Goal: Task Accomplishment & Management: Use online tool/utility

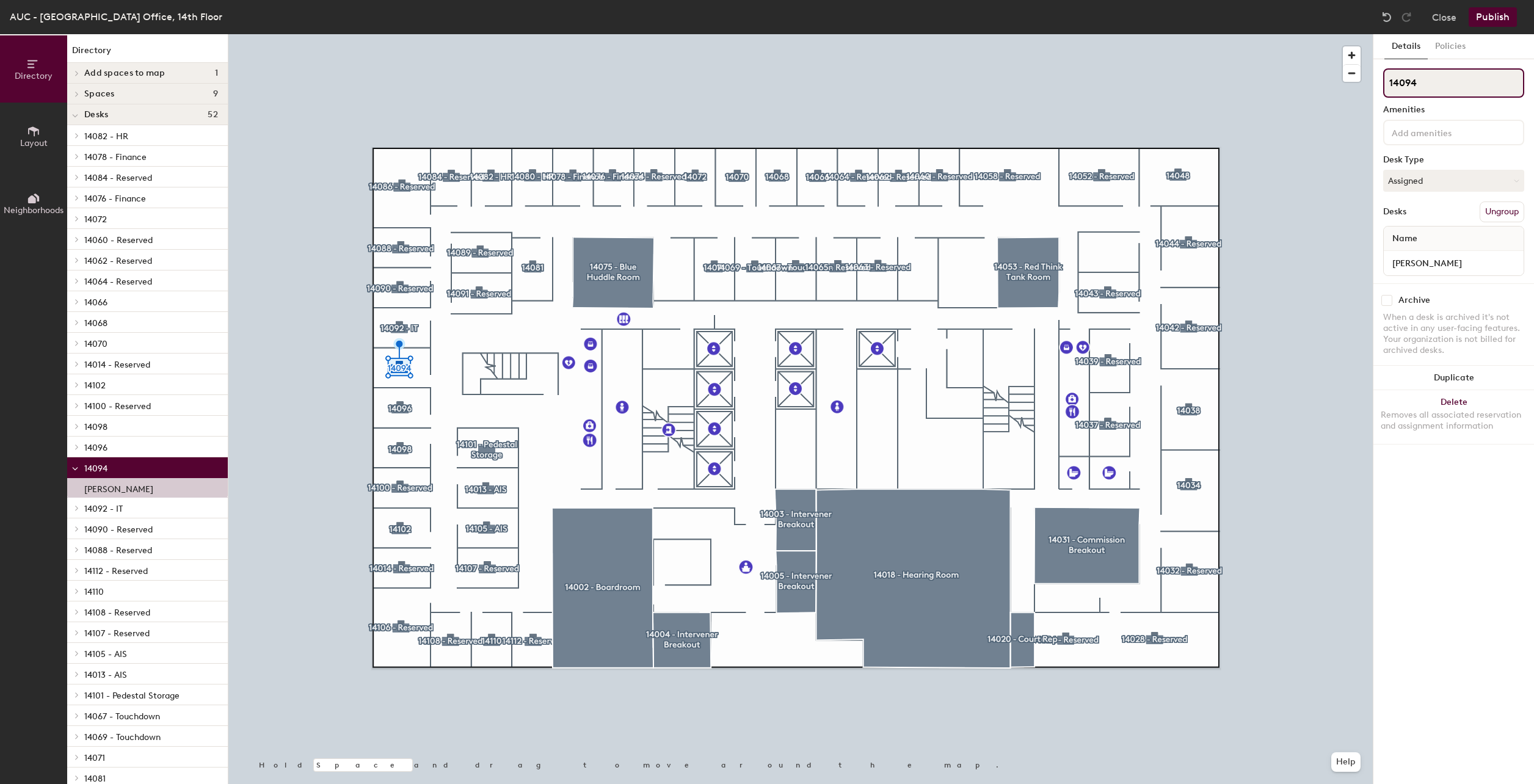
click at [1431, 86] on input "14094" at bounding box center [1454, 82] width 141 height 29
click at [1431, 80] on input "14094 - reserved" at bounding box center [1454, 82] width 141 height 29
type input "14094 - Reserved"
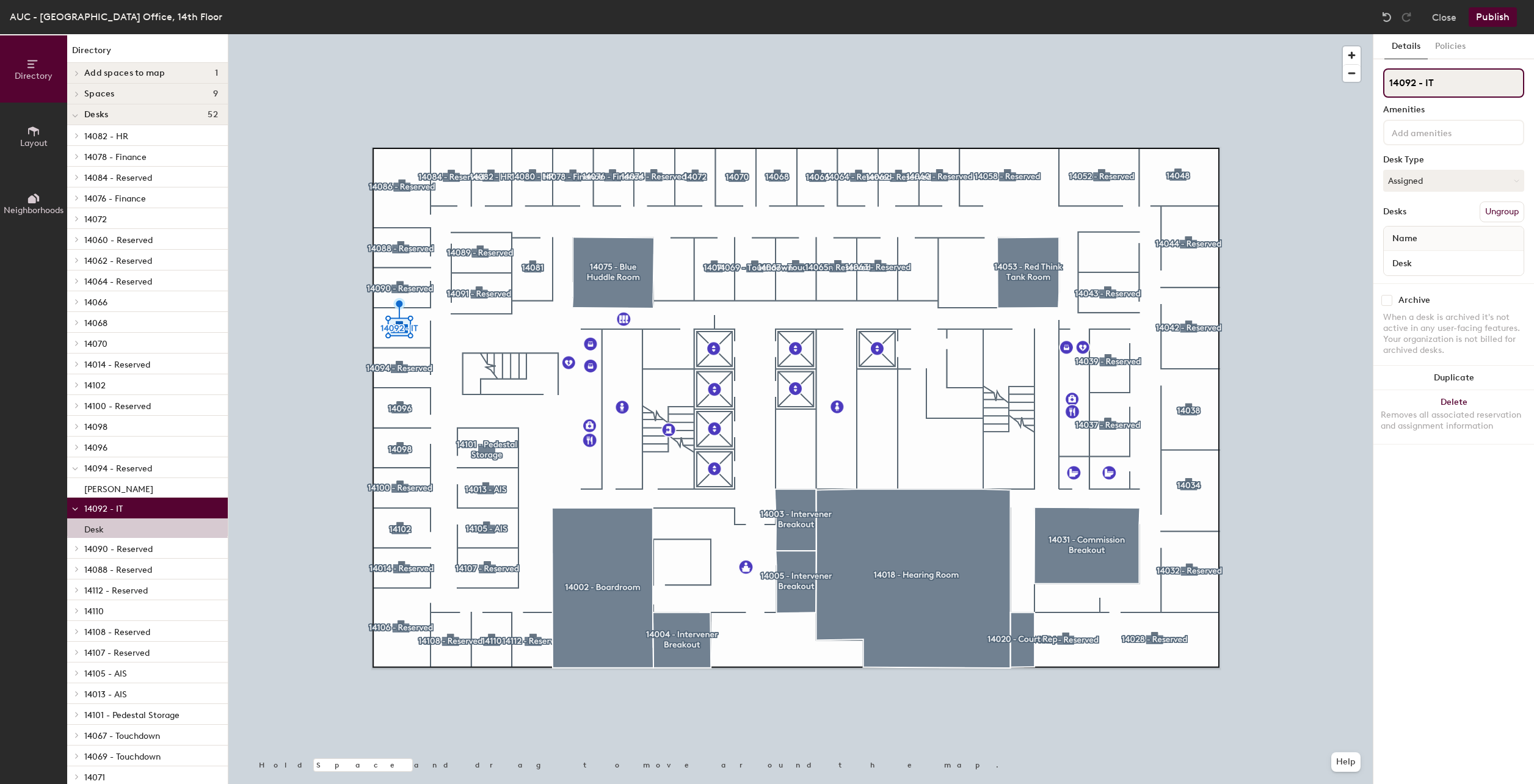
click at [1447, 81] on input "14092 - IT" at bounding box center [1454, 82] width 141 height 29
type input "14092 - Reserved"
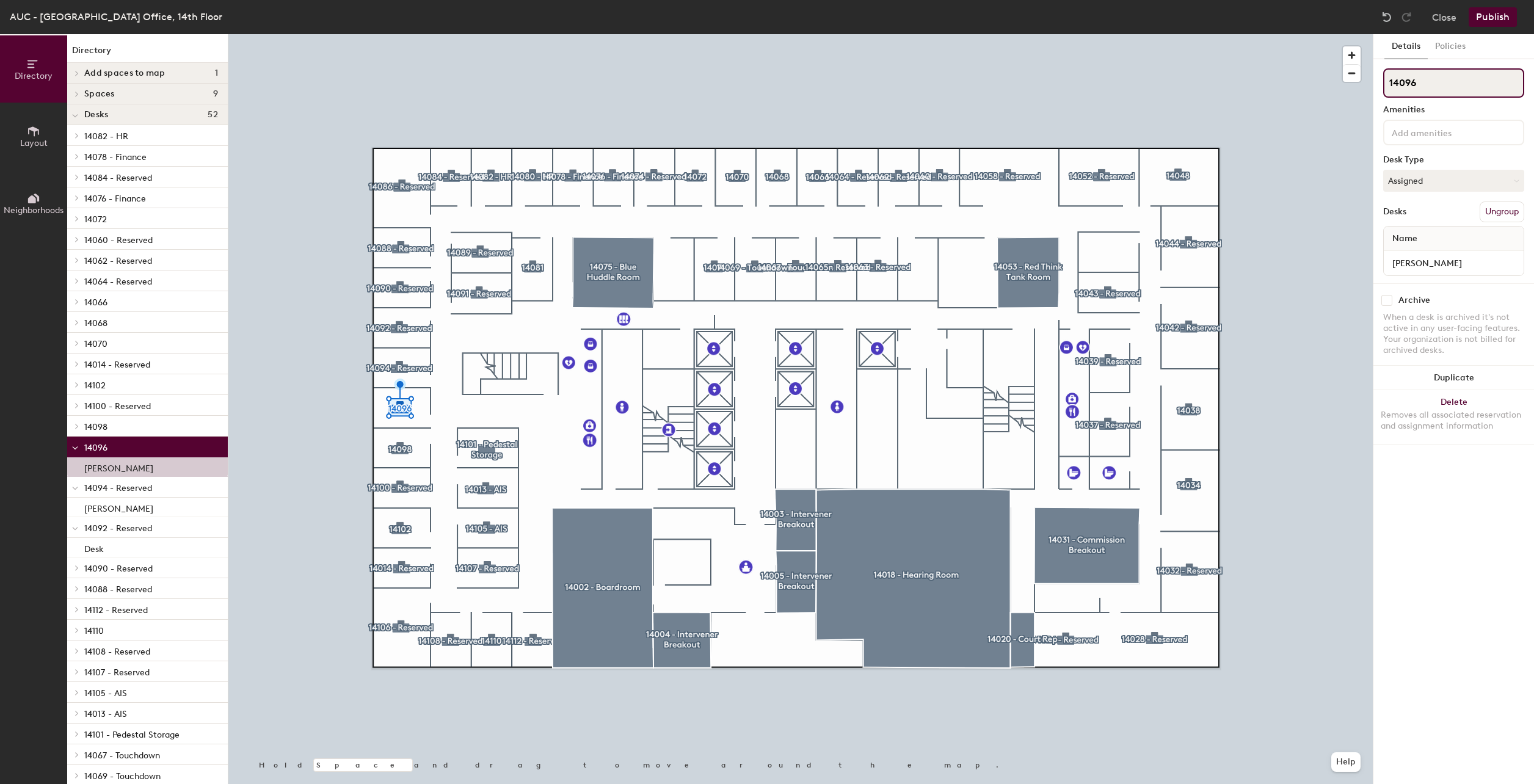
click at [1446, 83] on input "14096" at bounding box center [1454, 82] width 141 height 29
type input "14096 - Reserved"
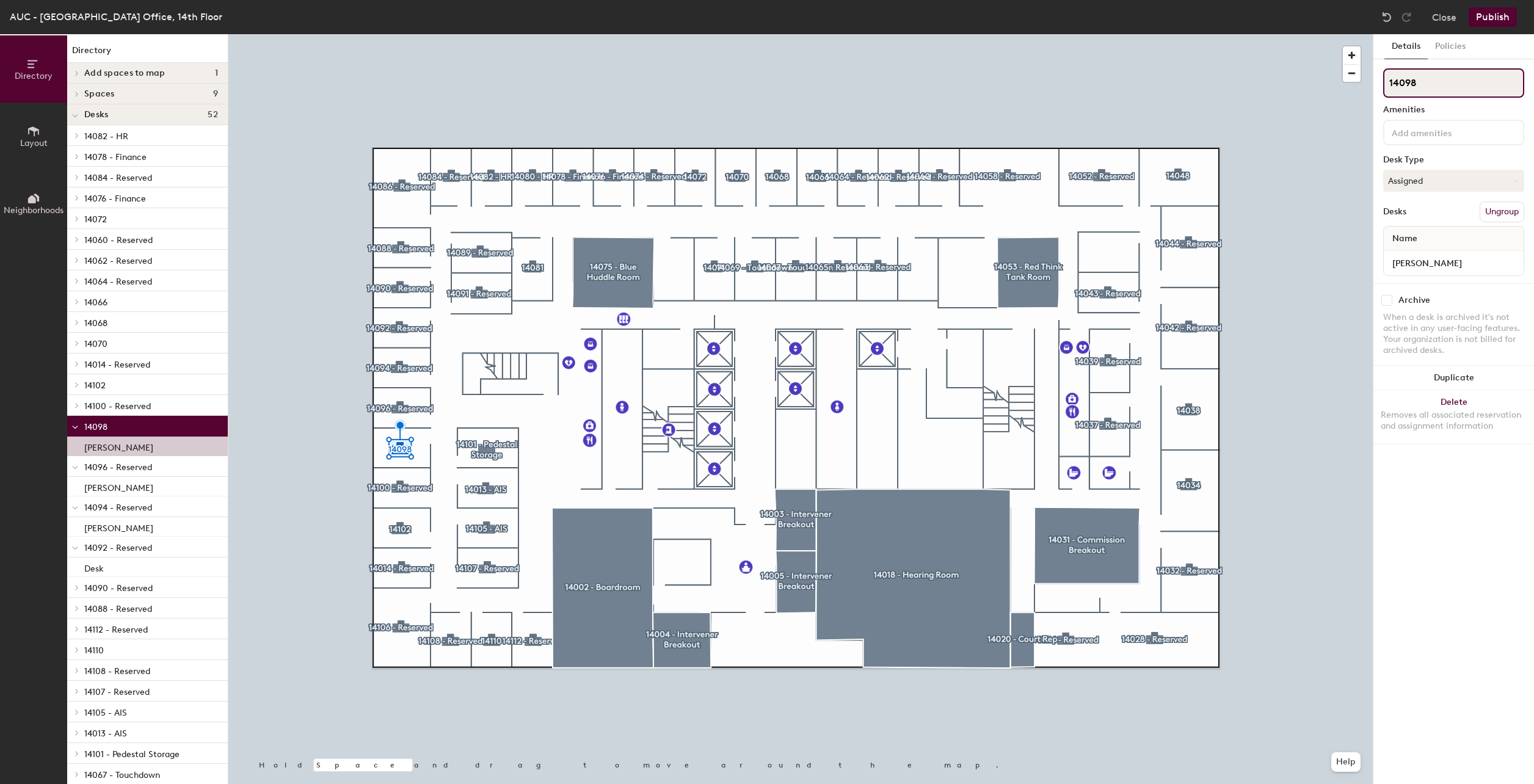
click at [1426, 80] on input "14098" at bounding box center [1454, 82] width 141 height 29
type input "14098 - Reserved"
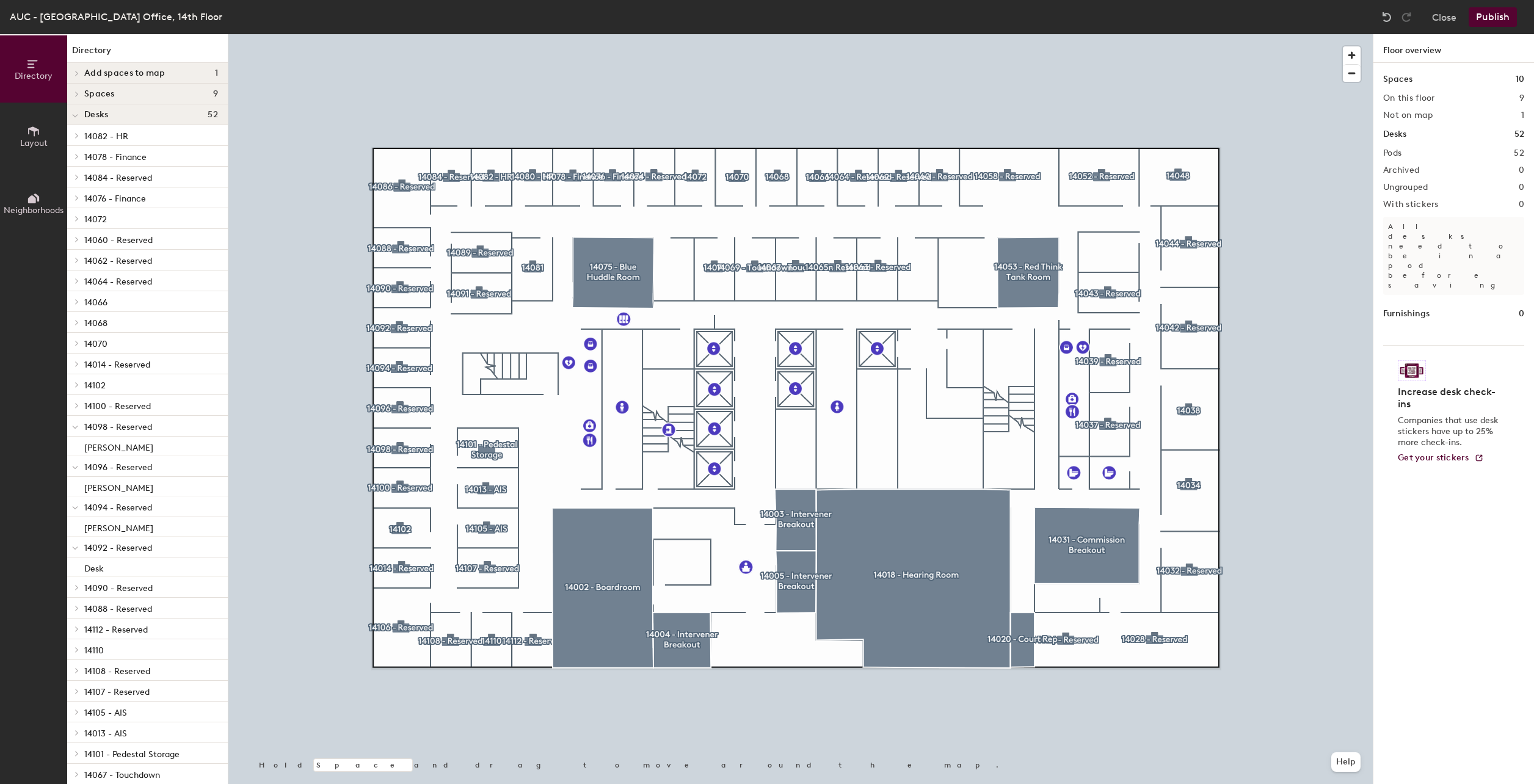
click at [1493, 16] on button "Publish" at bounding box center [1492, 17] width 48 height 19
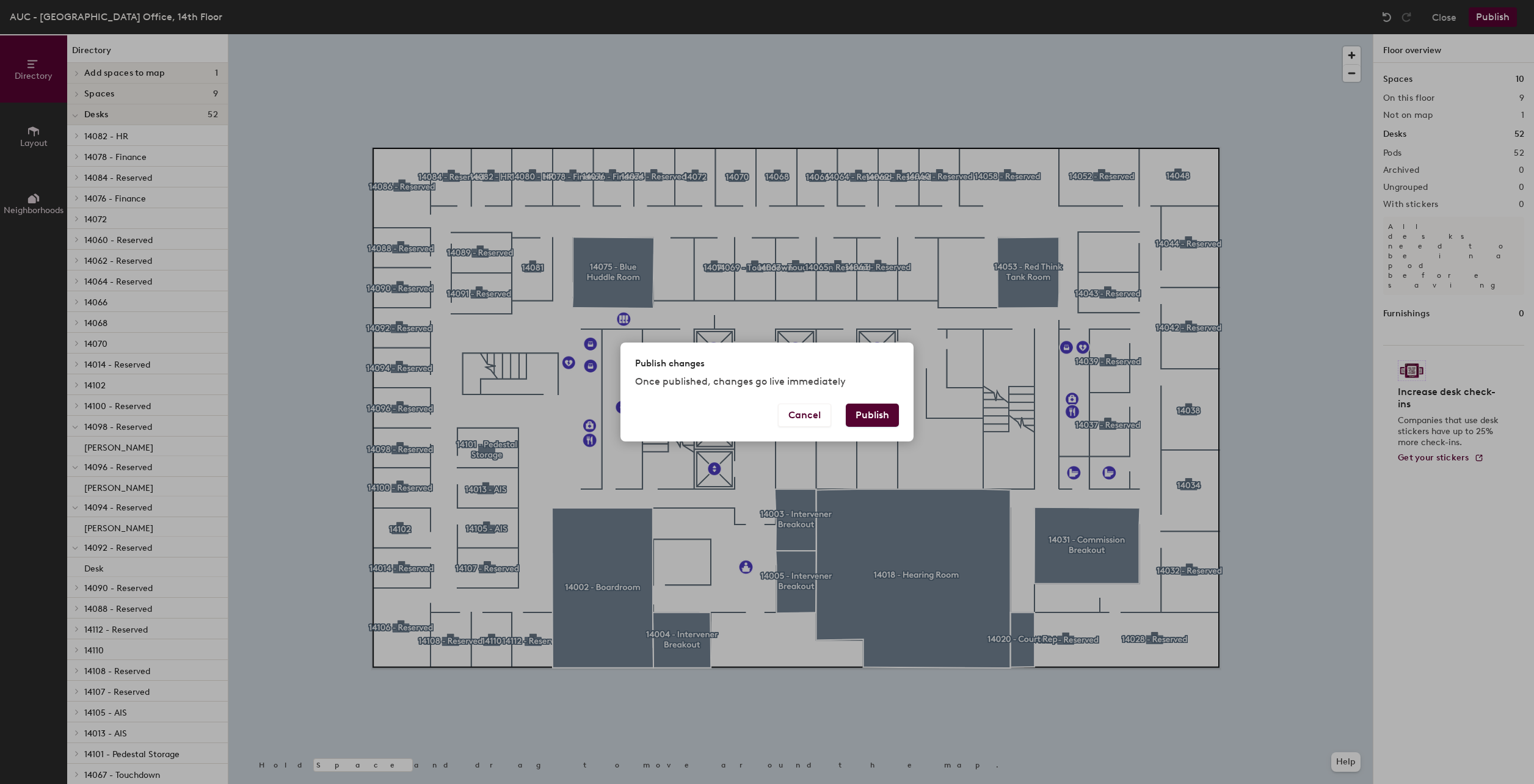
click at [878, 418] on button "Publish" at bounding box center [872, 415] width 53 height 23
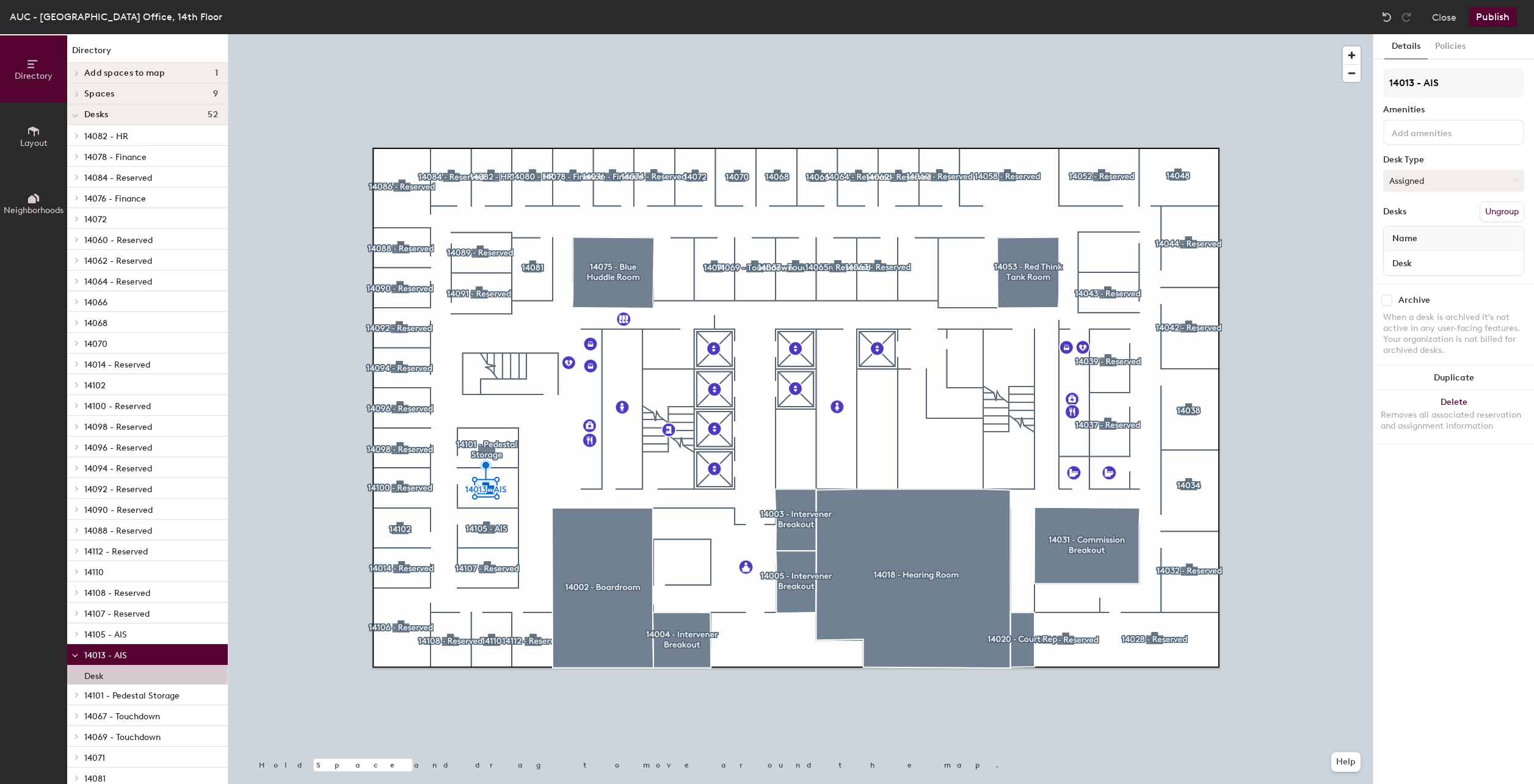
click at [1435, 177] on button "Assigned" at bounding box center [1454, 181] width 141 height 22
click at [1425, 181] on button "Assigned" at bounding box center [1454, 181] width 141 height 22
click at [1410, 250] on div "Hoteled" at bounding box center [1445, 255] width 122 height 19
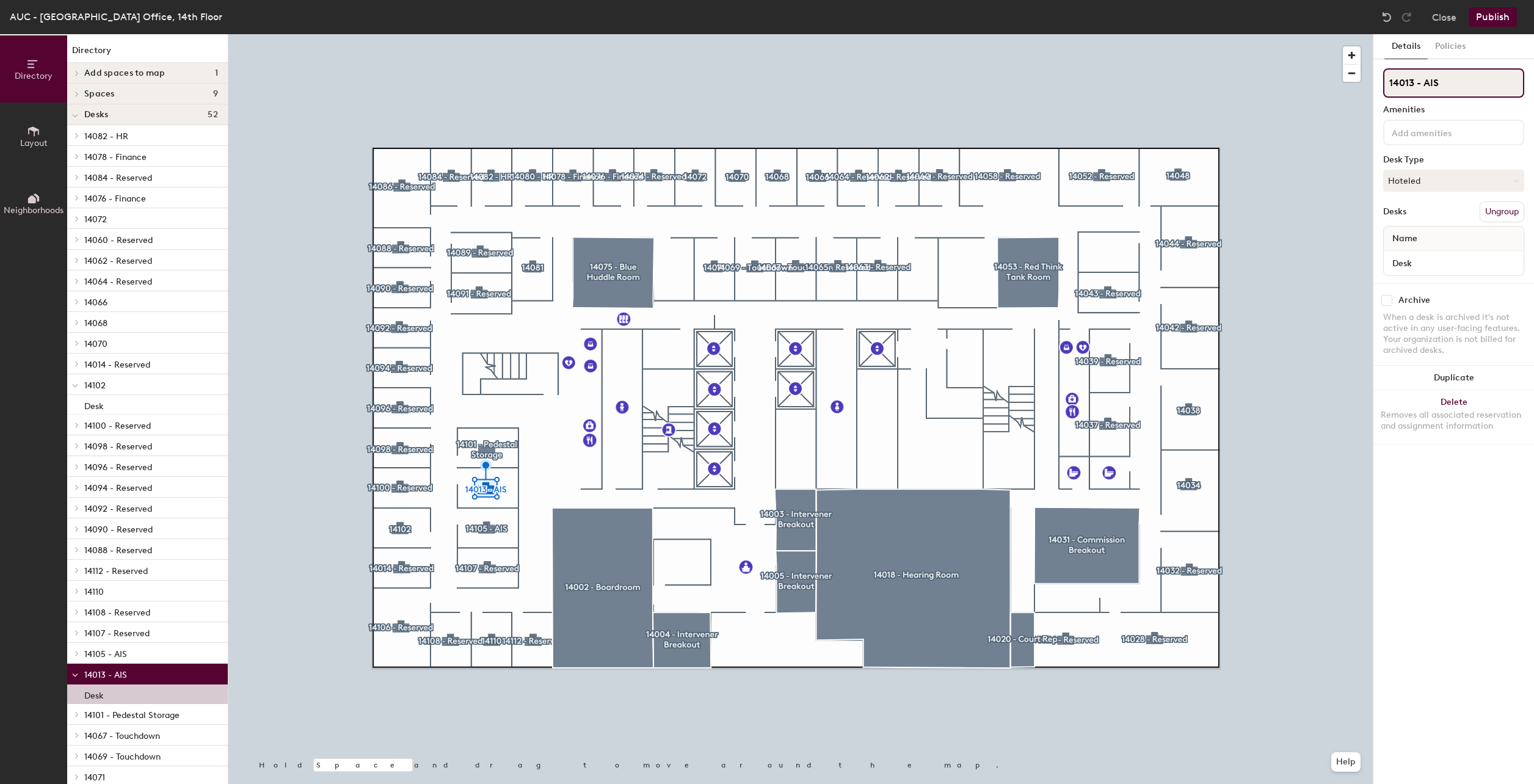
click at [1457, 80] on input "14013 - AIS" at bounding box center [1454, 82] width 141 height 29
type input "14013"
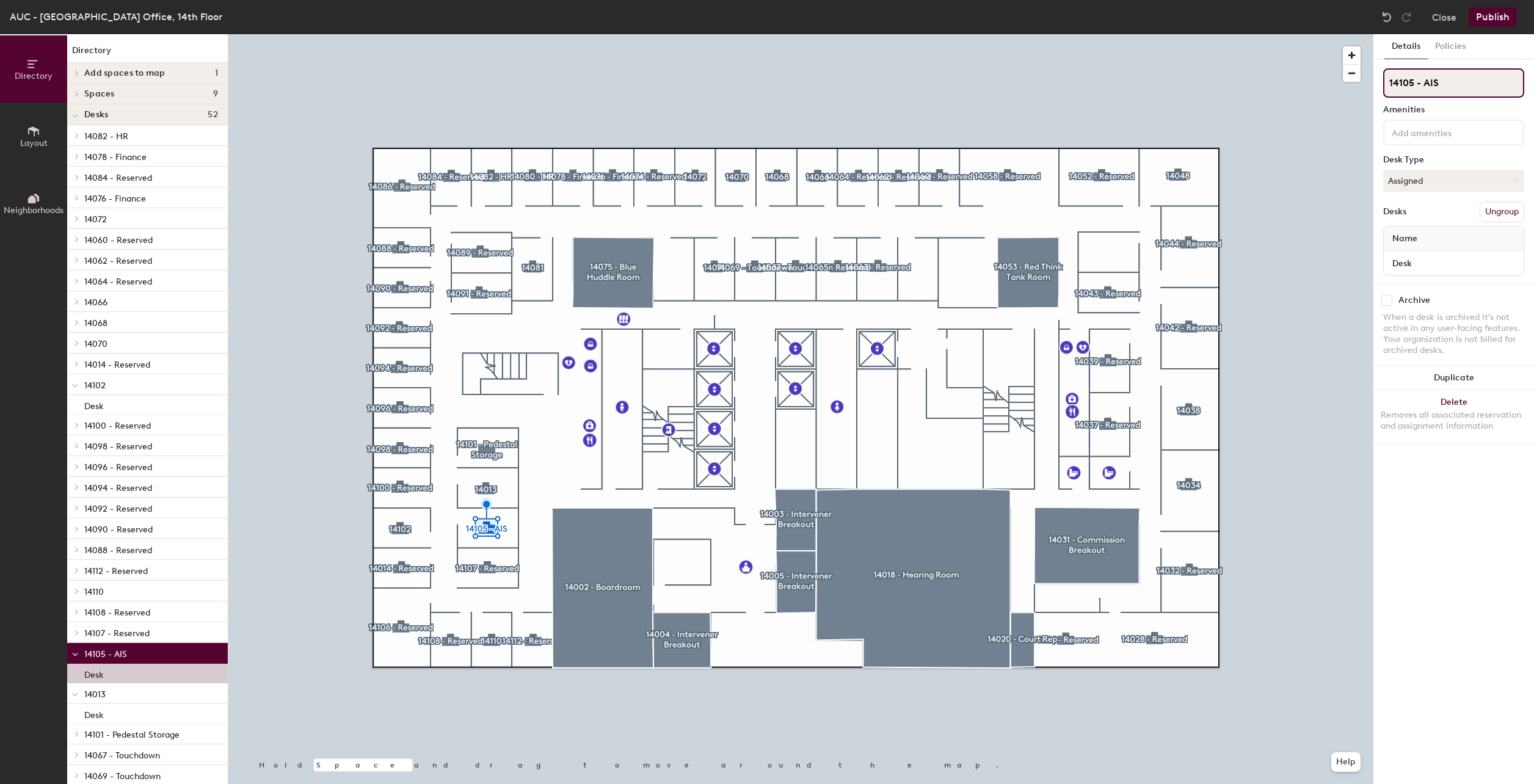
click at [1449, 83] on input "14105 - AIS" at bounding box center [1454, 82] width 141 height 29
type input "14105"
click at [1423, 177] on button "Assigned" at bounding box center [1454, 181] width 141 height 22
click at [1415, 254] on div "Hoteled" at bounding box center [1445, 255] width 122 height 19
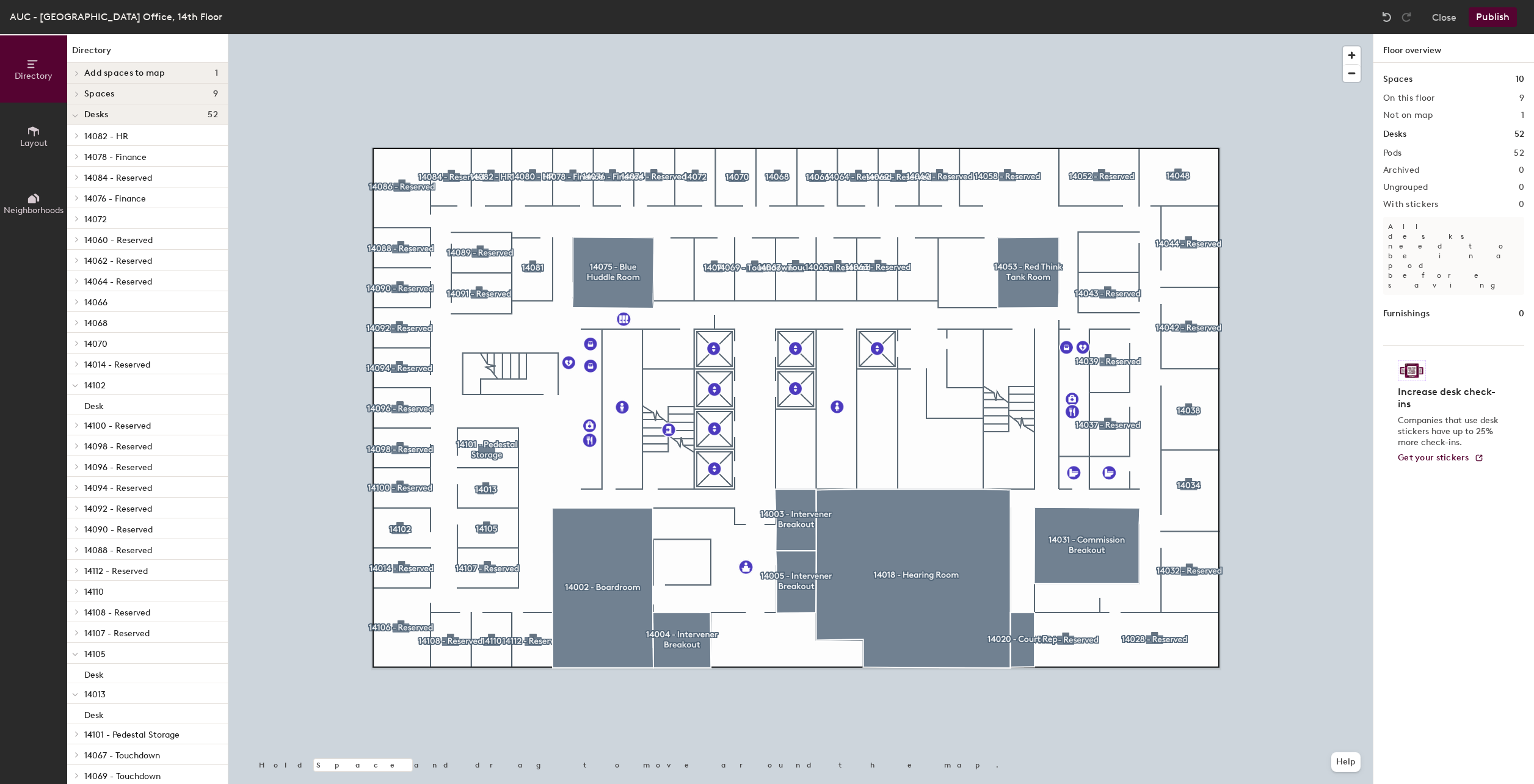
click at [1501, 16] on button "Publish" at bounding box center [1492, 17] width 48 height 19
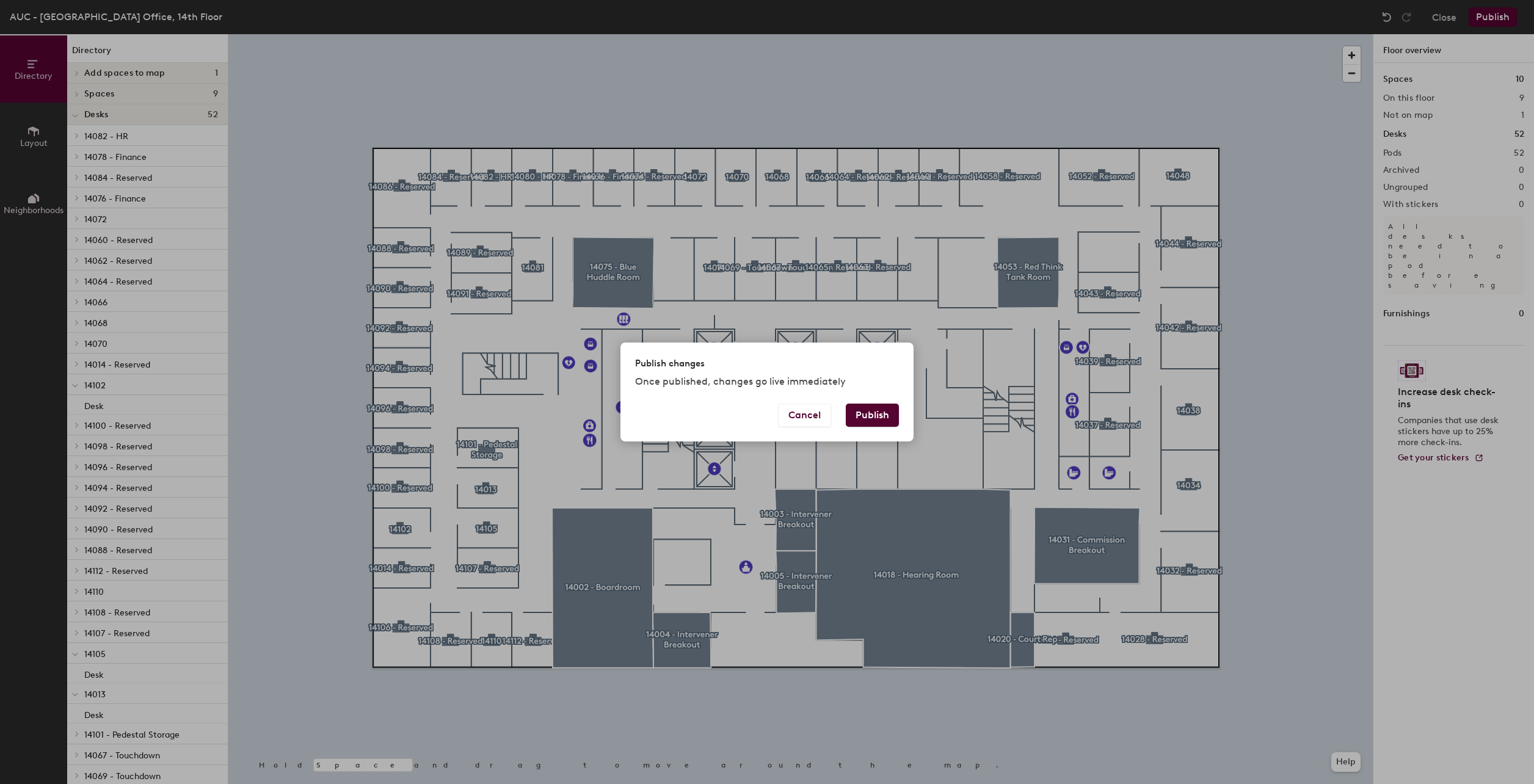
click at [896, 406] on button "Publish" at bounding box center [872, 415] width 53 height 23
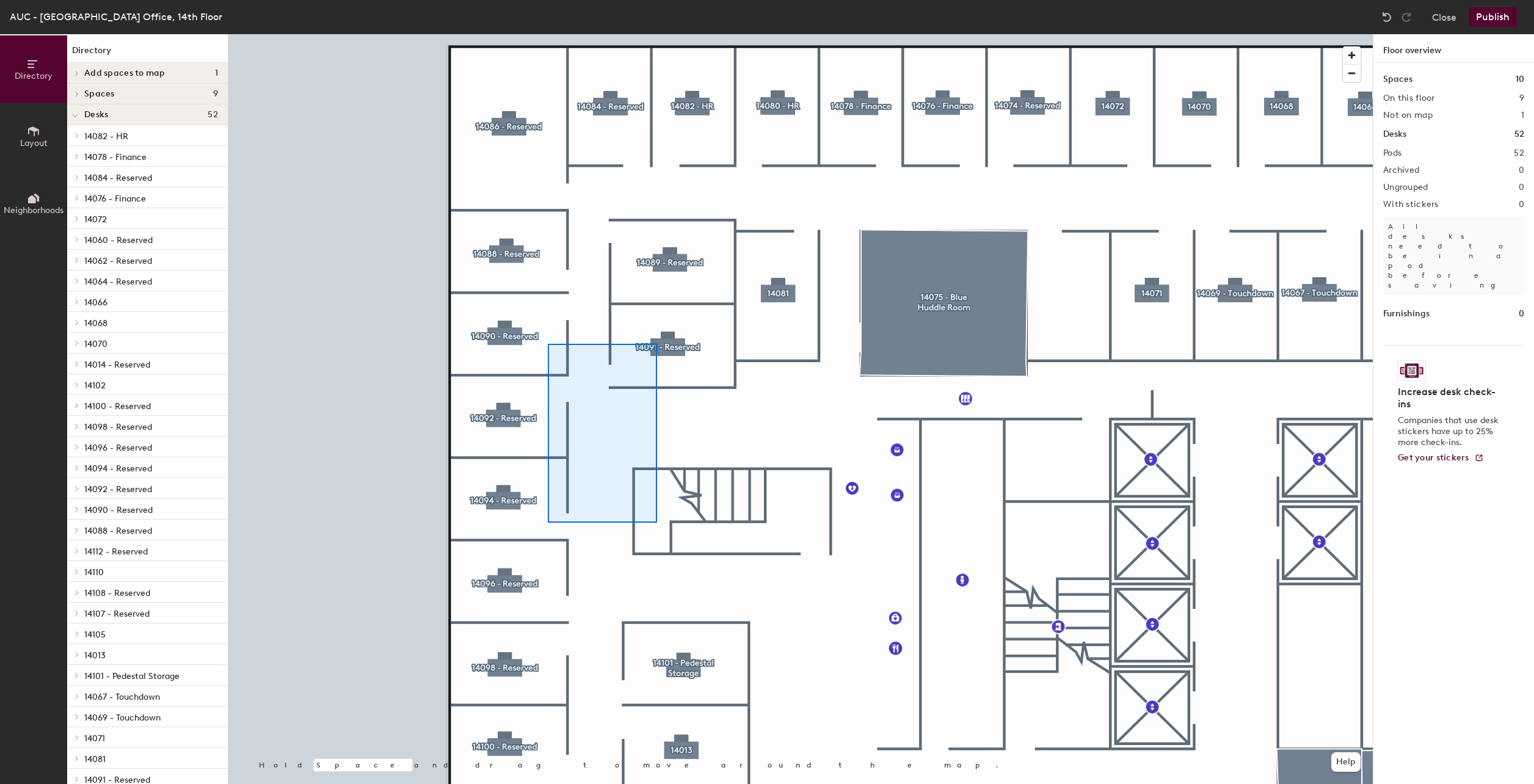
click at [547, 34] on div at bounding box center [800, 34] width 1144 height 0
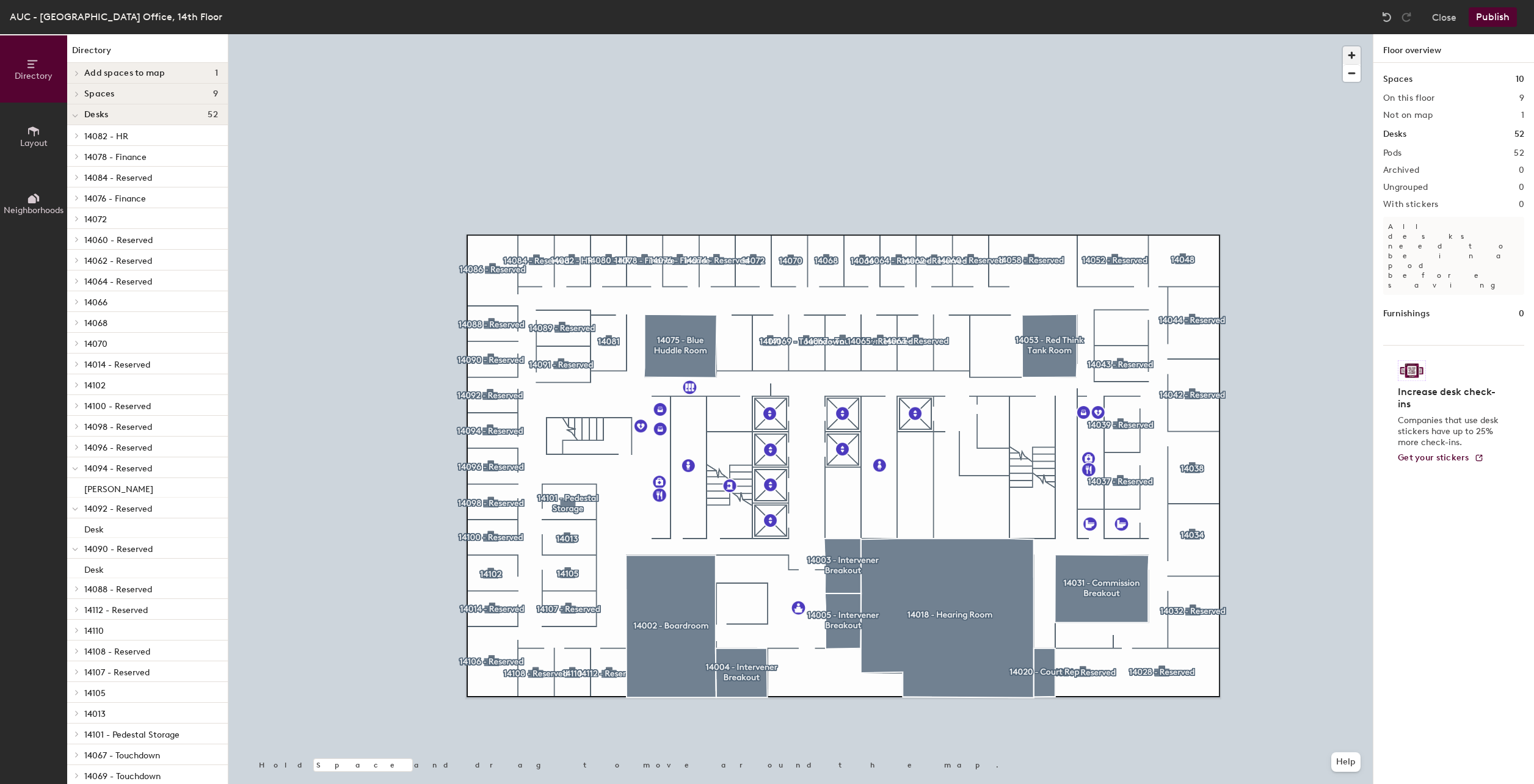
click at [1350, 56] on span "button" at bounding box center [1351, 55] width 18 height 18
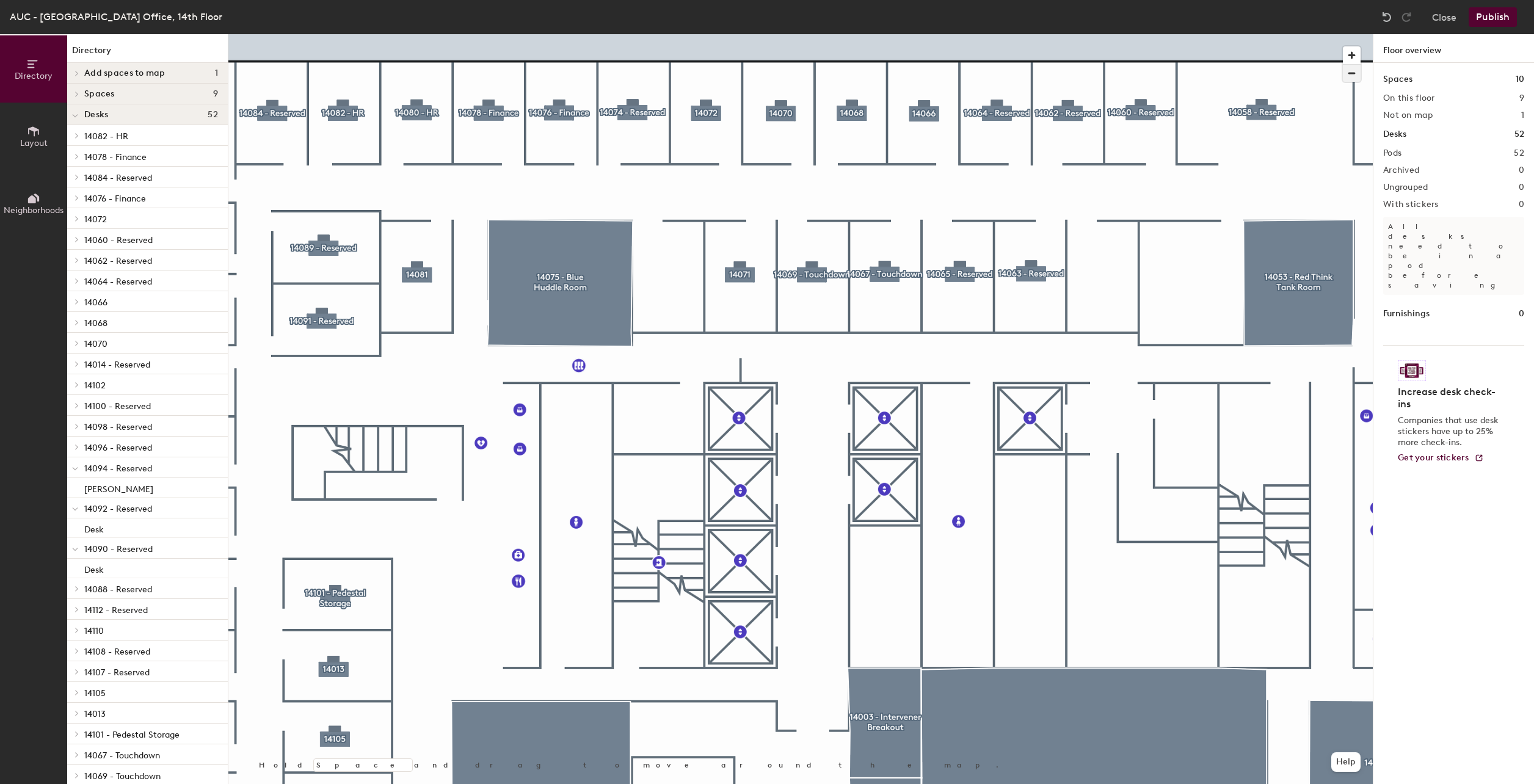
click at [1356, 75] on span "button" at bounding box center [1351, 73] width 18 height 17
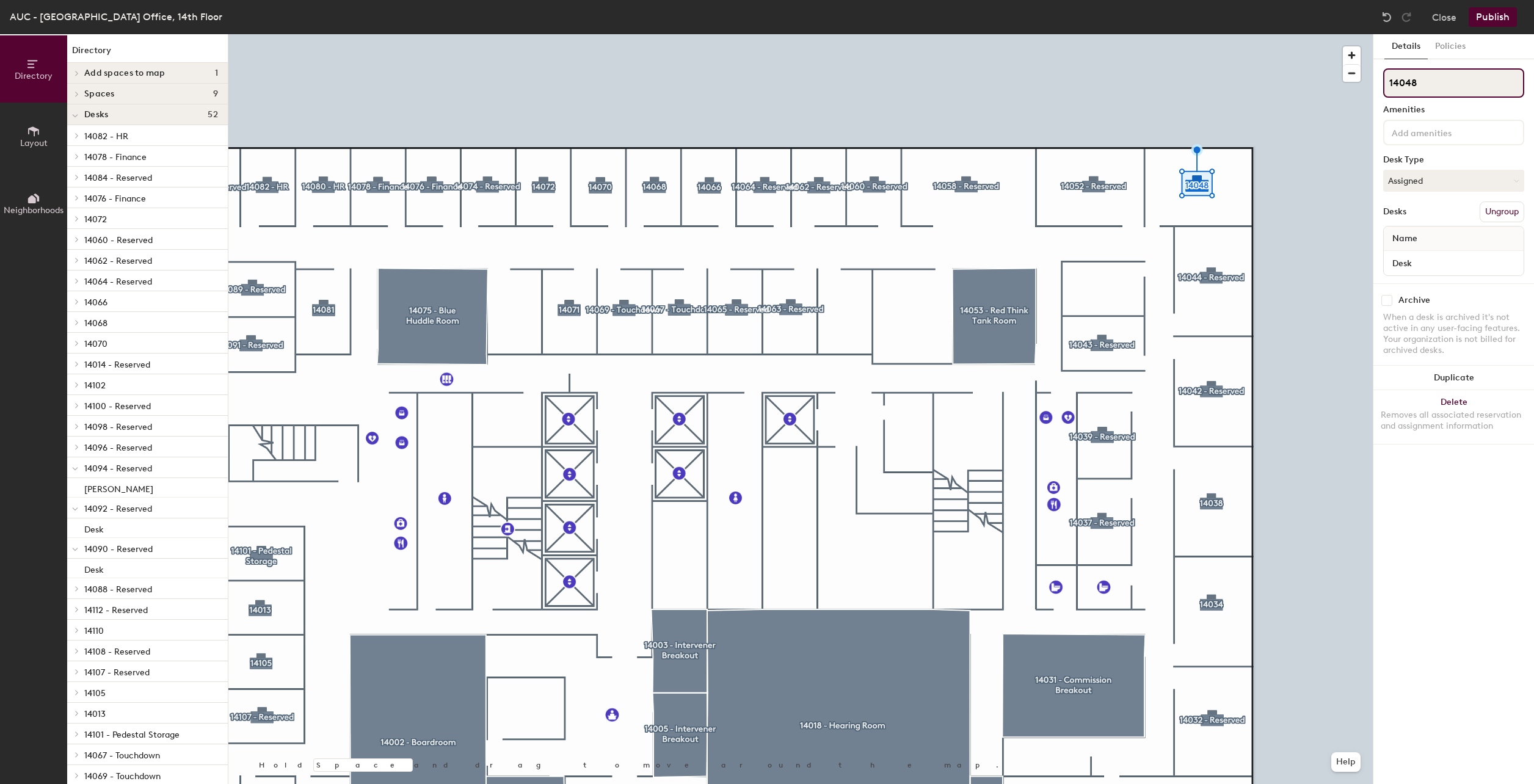
click at [1432, 85] on input "14048" at bounding box center [1454, 82] width 141 height 29
type input "14048 - Reserved"
click at [1434, 81] on input "14038" at bounding box center [1454, 82] width 141 height 29
type input "14038 - Reserved"
click at [1440, 81] on input "14034" at bounding box center [1454, 82] width 141 height 29
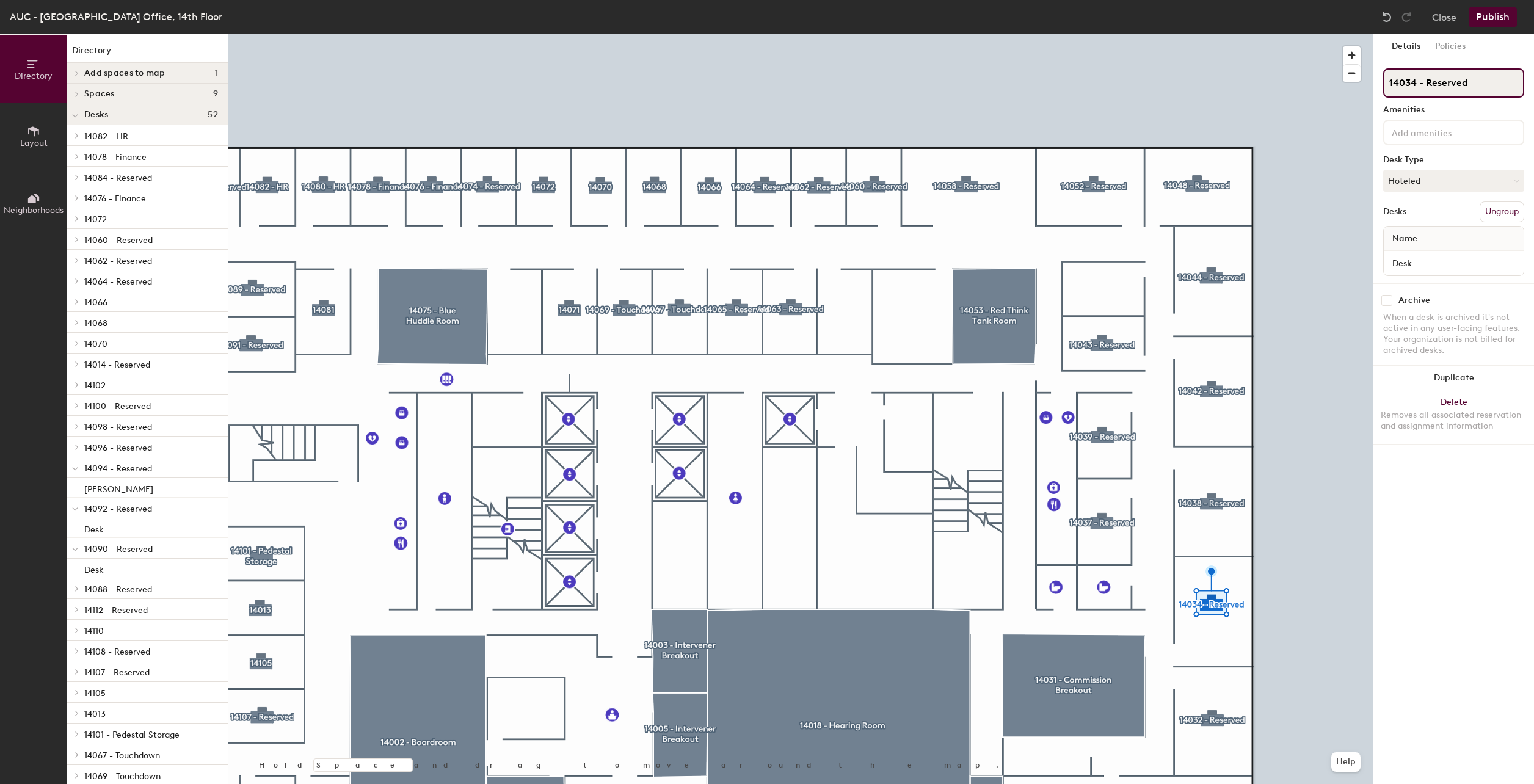
type input "14034 - Reserved"
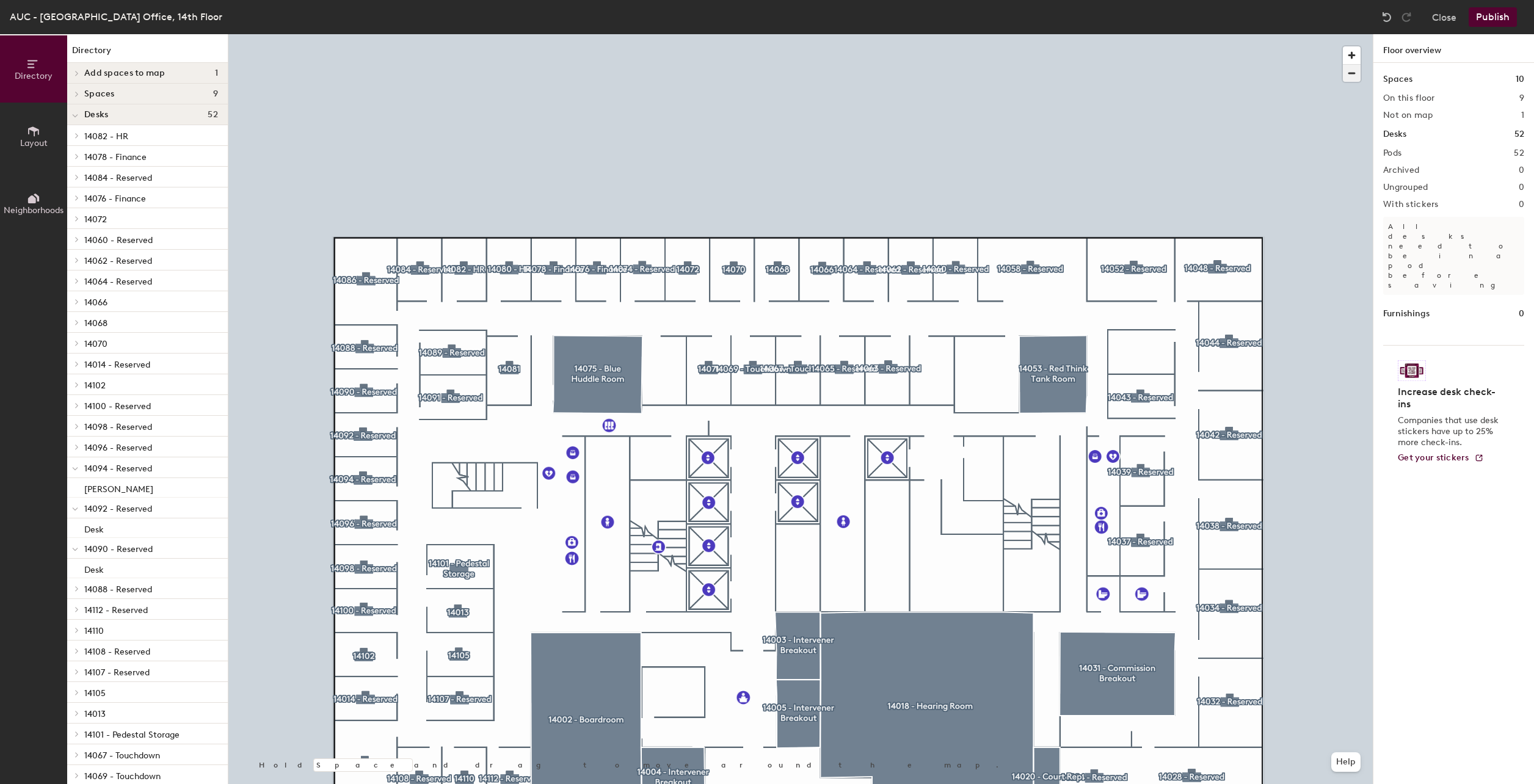
click at [1351, 72] on span "button" at bounding box center [1351, 73] width 18 height 17
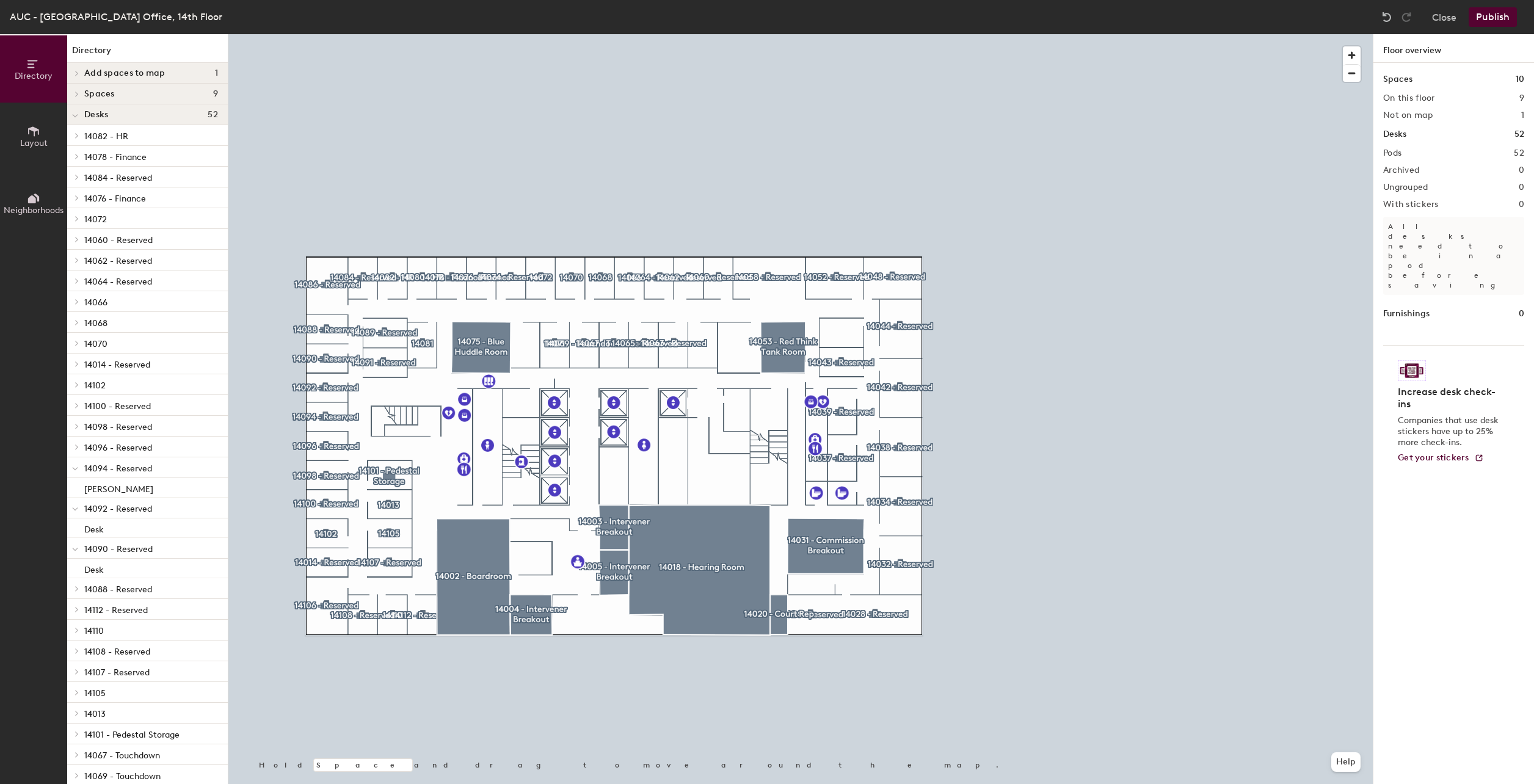
click at [1488, 16] on button "Publish" at bounding box center [1492, 17] width 48 height 19
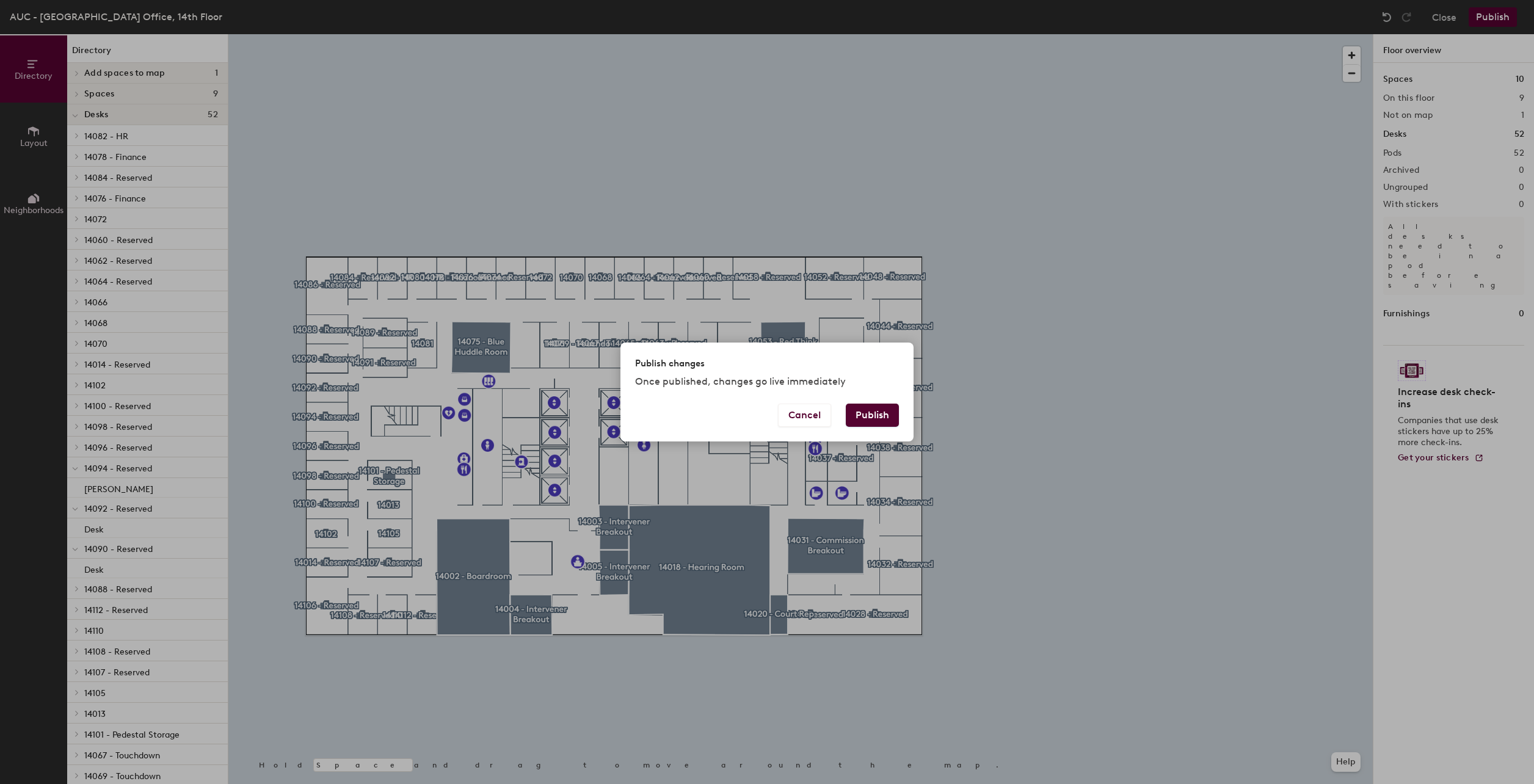
click at [881, 409] on button "Publish" at bounding box center [872, 415] width 53 height 23
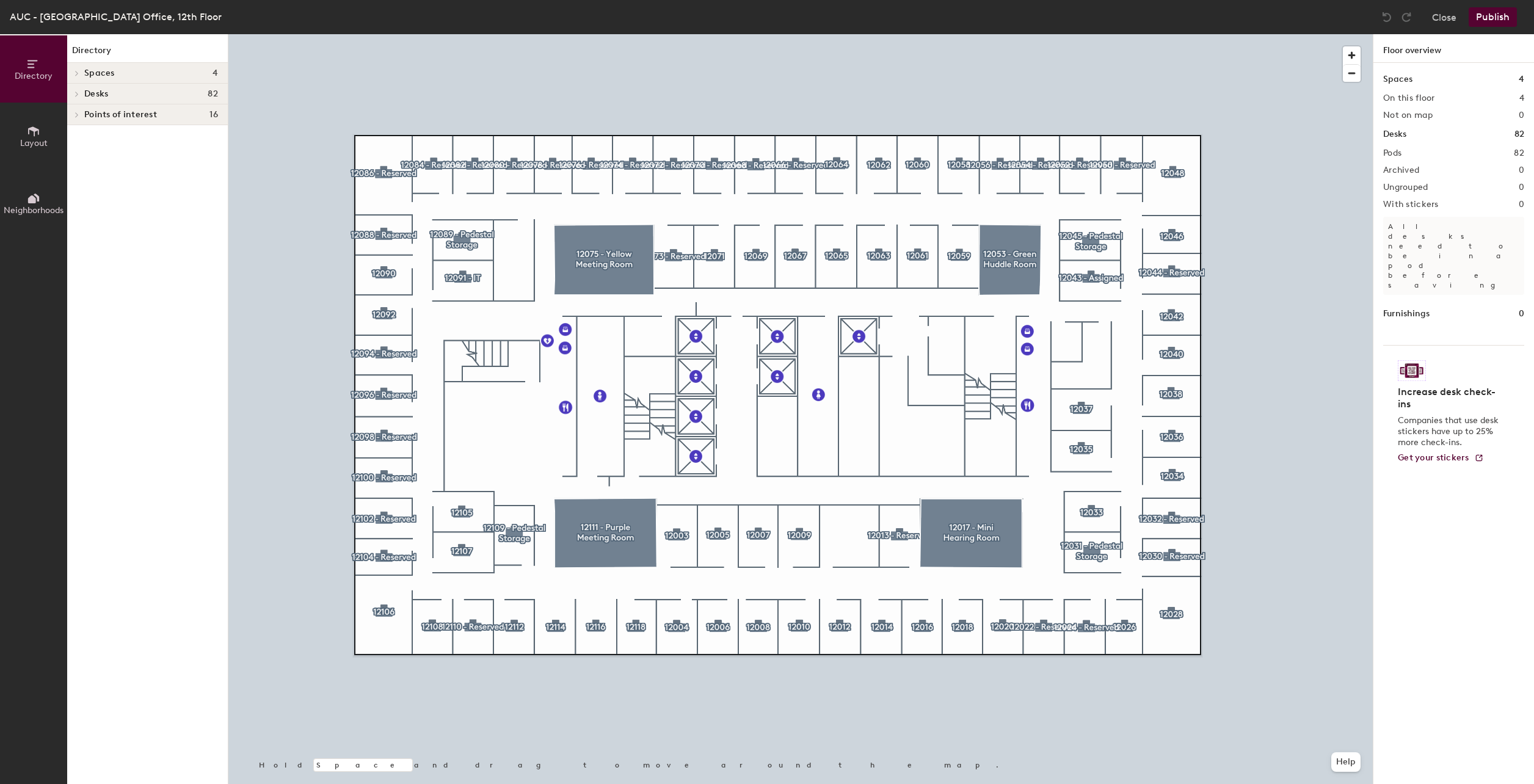
click at [1171, 34] on div at bounding box center [800, 34] width 1144 height 0
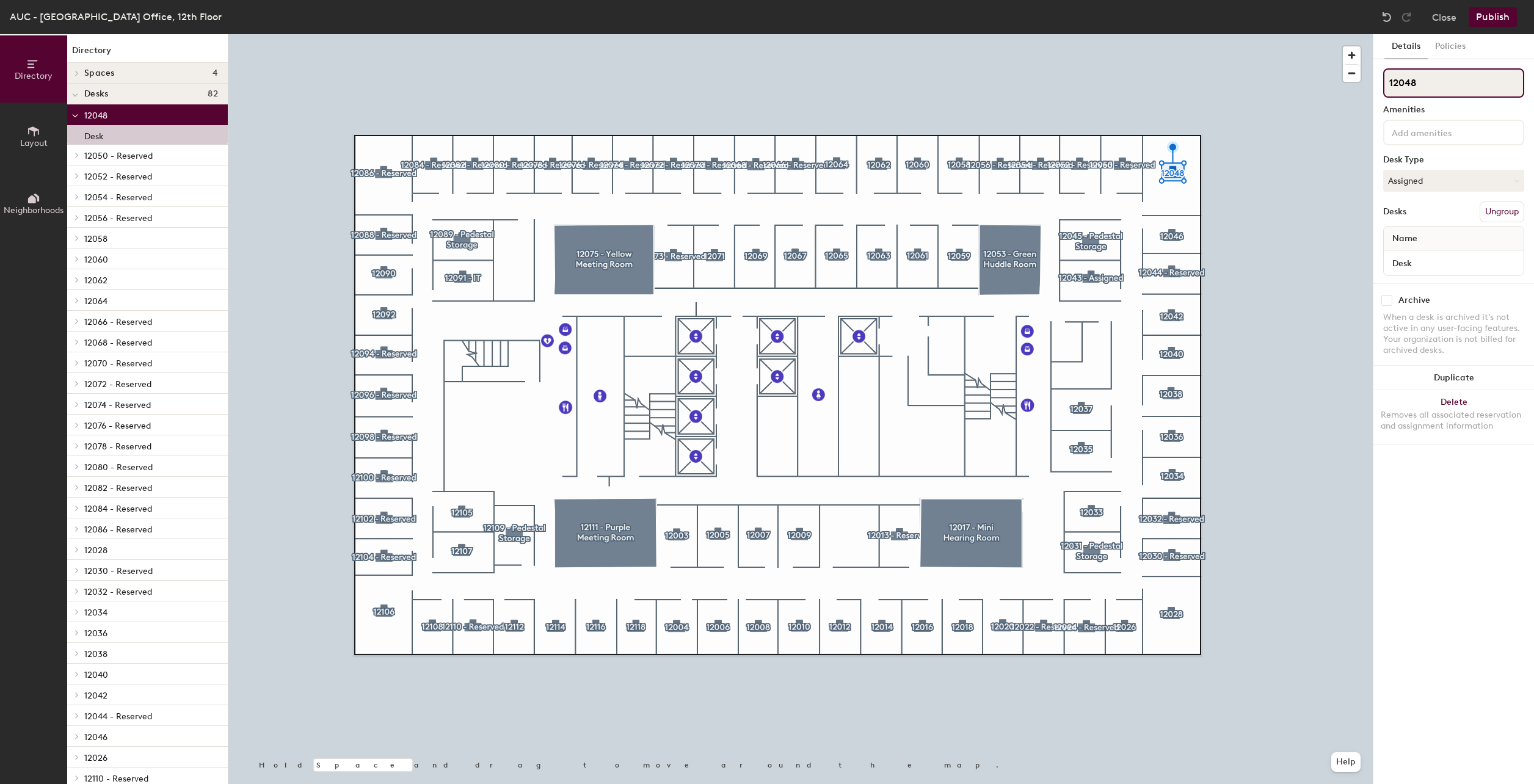
click at [1472, 85] on input "12048" at bounding box center [1454, 82] width 141 height 29
type input "12048 - Reserved"
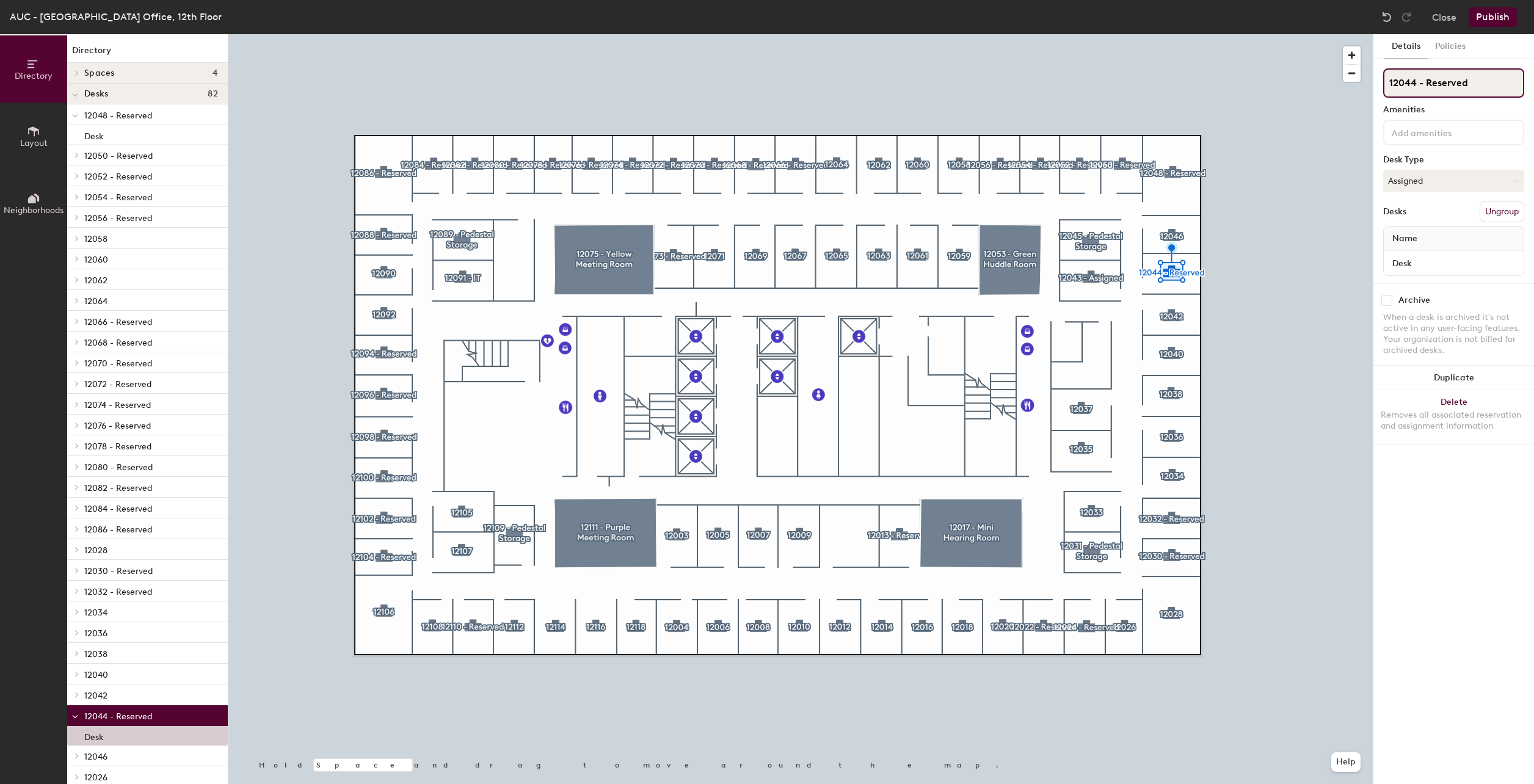
click at [1482, 84] on input "12044 - Reserved" at bounding box center [1454, 82] width 141 height 29
type input "12044"
click at [1441, 183] on button "Assigned" at bounding box center [1454, 181] width 141 height 22
click at [1428, 255] on div "Hoteled" at bounding box center [1445, 255] width 122 height 19
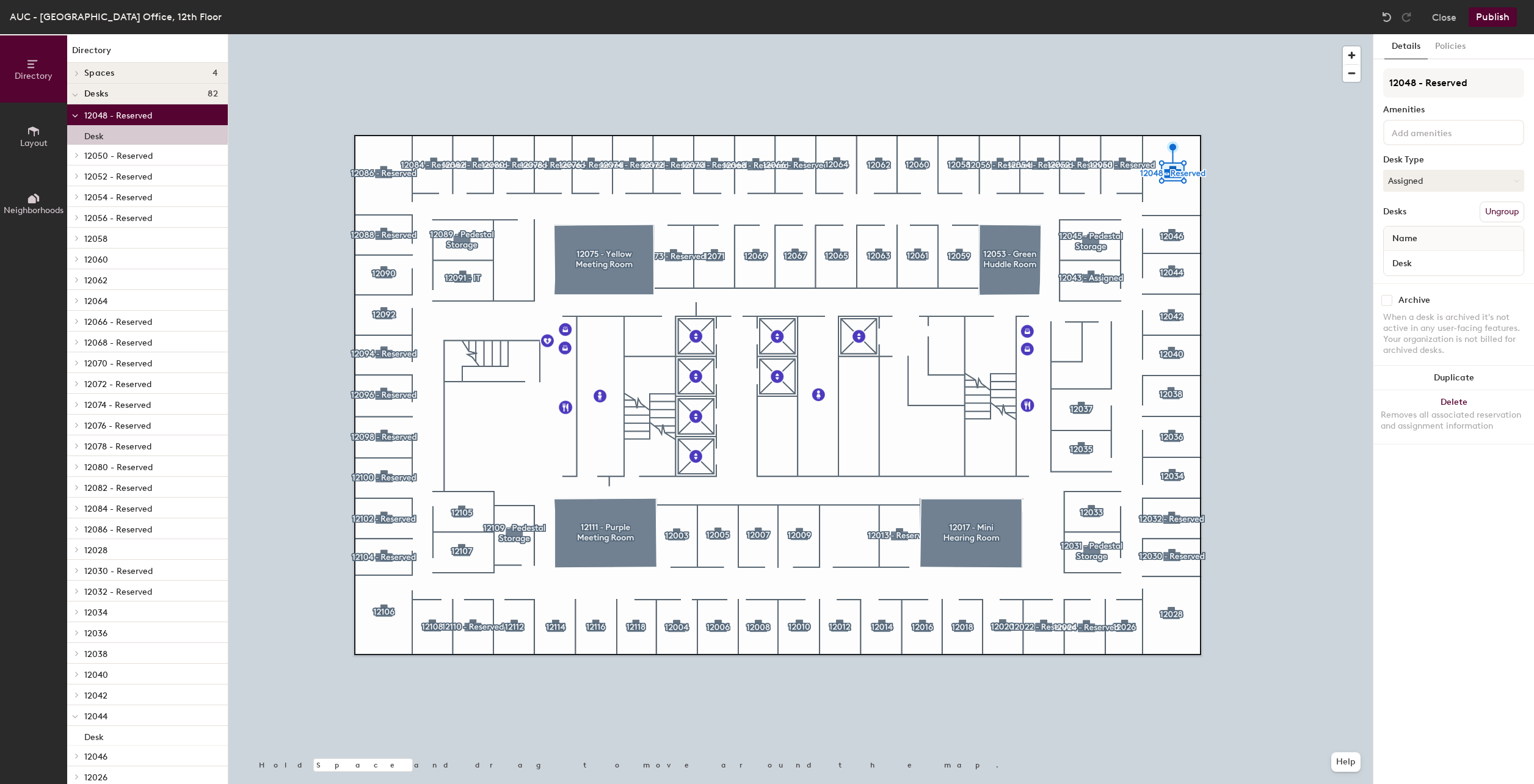
click at [1296, 34] on div at bounding box center [800, 34] width 1144 height 0
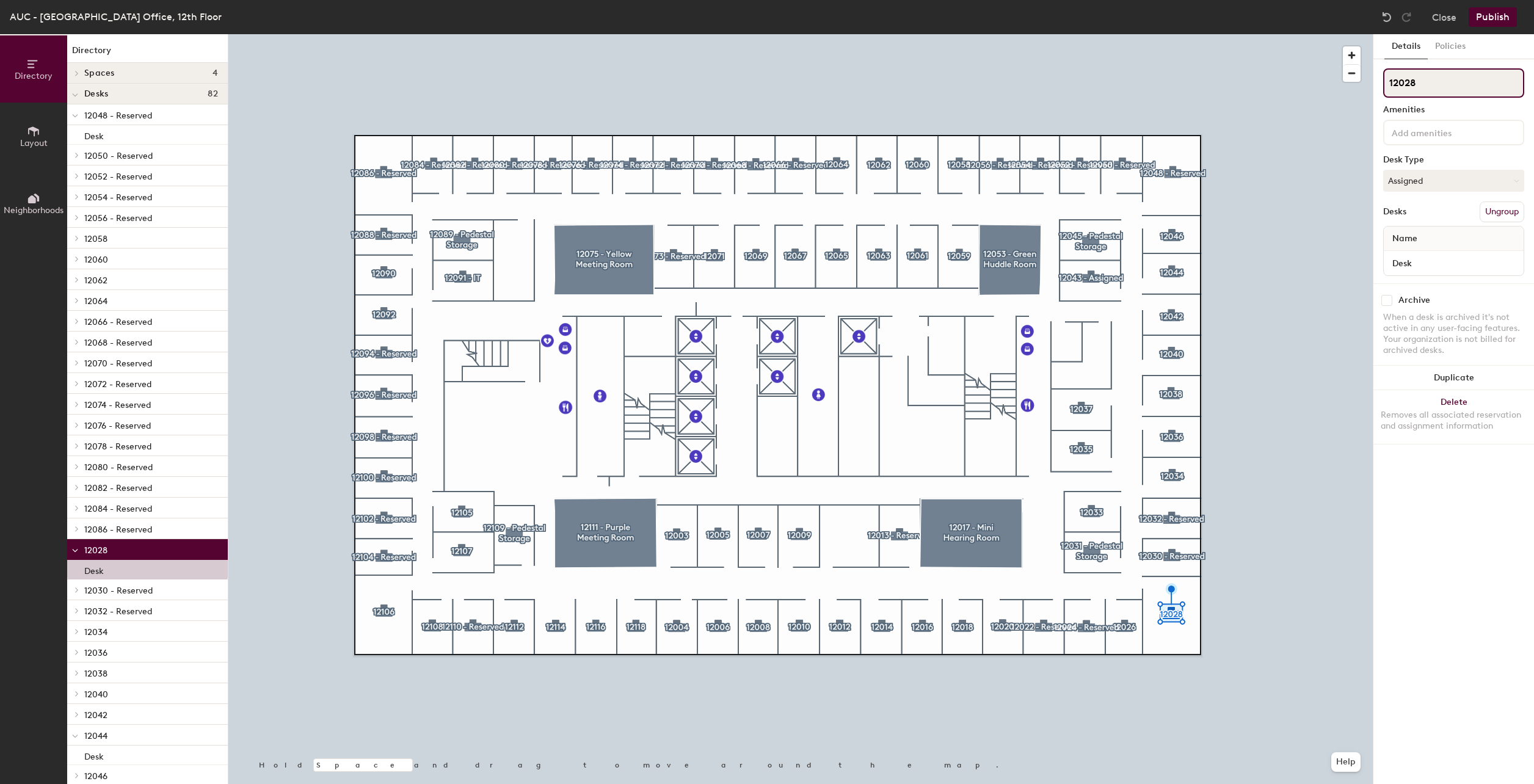
click at [1438, 82] on input "12028" at bounding box center [1454, 82] width 141 height 29
drag, startPoint x: 1472, startPoint y: 82, endPoint x: 1418, endPoint y: 80, distance: 54.0
click at [1418, 80] on input "12028 - Reserved" at bounding box center [1454, 82] width 141 height 29
type input "12028 - Reserved"
click at [1438, 77] on input "12106" at bounding box center [1454, 82] width 141 height 29
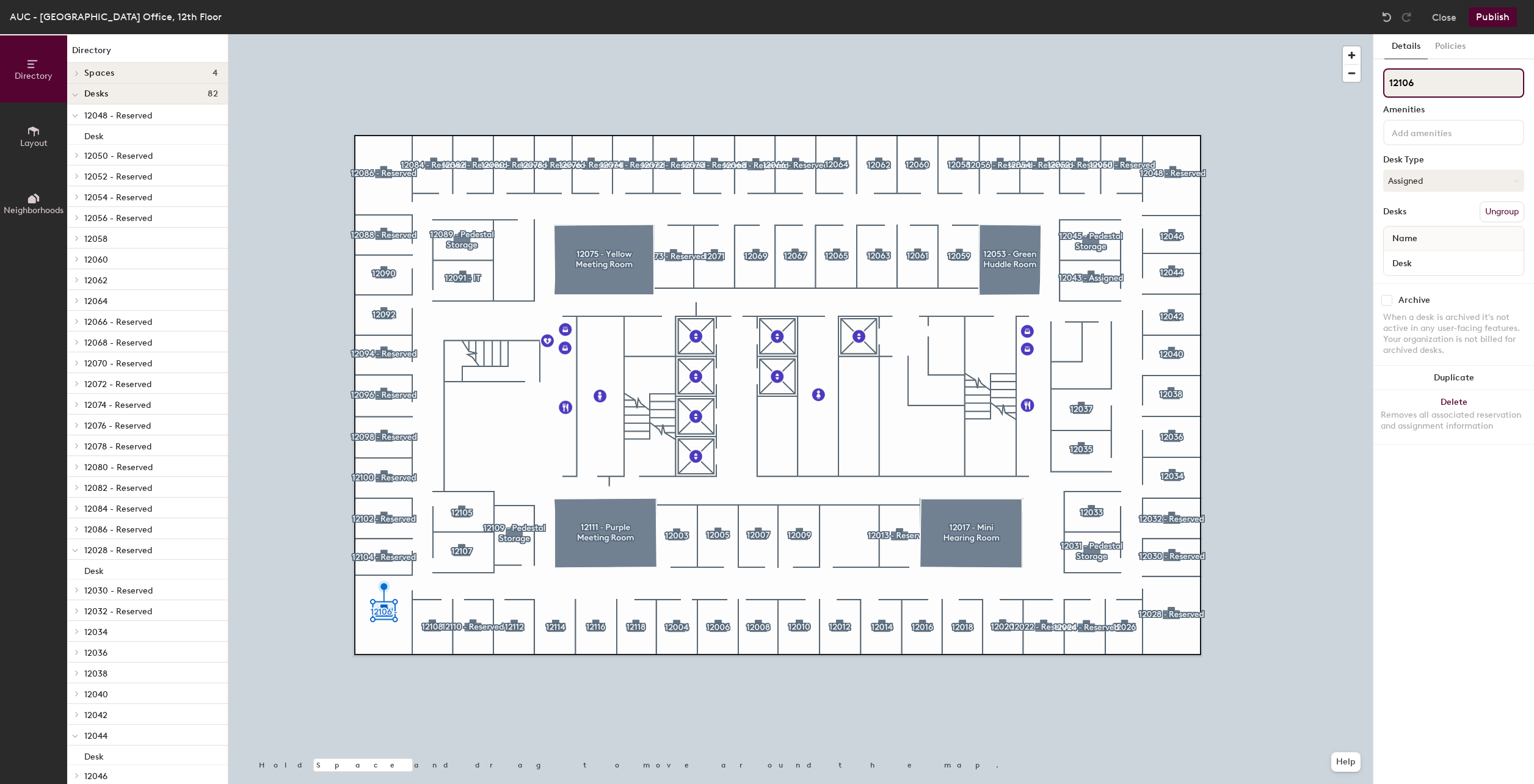
paste input "- Reserved"
type input "12106 - Reserved"
click at [1446, 82] on input "12090" at bounding box center [1454, 82] width 141 height 29
click at [1427, 82] on input "12090 - reserved" at bounding box center [1454, 82] width 141 height 29
type input "12090 - Reserved"
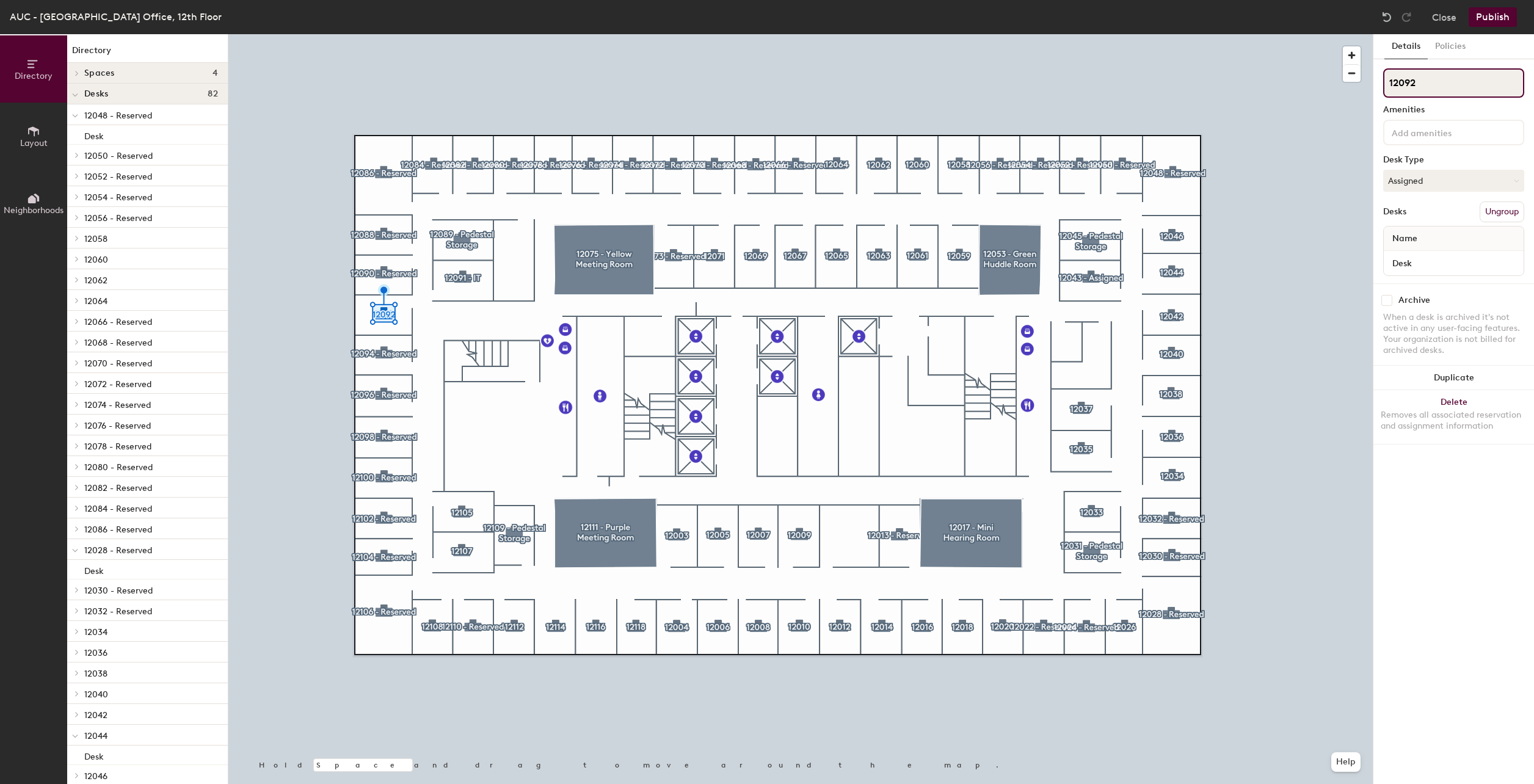
click at [1459, 85] on input "12092" at bounding box center [1454, 82] width 141 height 29
paste input "- Reserved"
type input "12092 - Reserved"
click at [1489, 80] on input "12094 - Reserved" at bounding box center [1454, 82] width 141 height 29
type input "12094"
